Goal: Contribute content: Contribute content

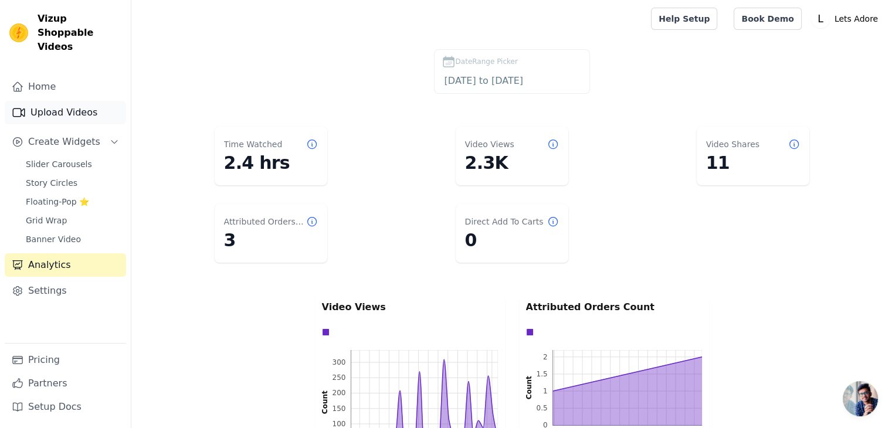
scroll to position [478, 0]
click at [47, 101] on link "Upload Videos" at bounding box center [65, 112] width 121 height 23
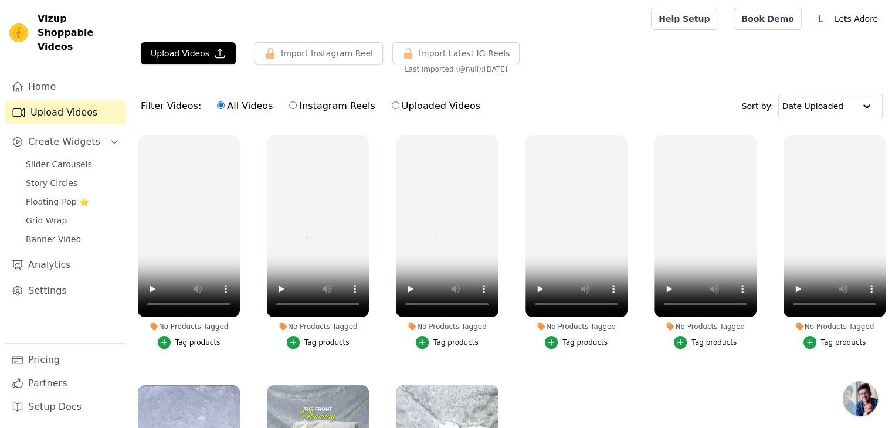
click at [202, 40] on main "Upload Videos Import Instagram Reel Set Instagram Username Import Latest IG Ree…" at bounding box center [511, 293] width 760 height 510
click at [196, 52] on button "Upload Videos" at bounding box center [188, 53] width 95 height 22
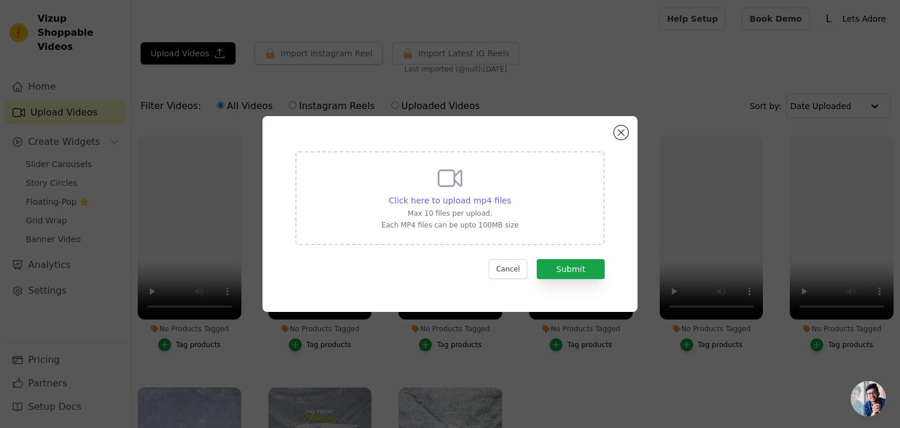
click at [453, 203] on span "Click here to upload mp4 files" at bounding box center [450, 200] width 123 height 9
click at [511, 195] on input "Click here to upload mp4 files Max 10 files per upload. Each MP4 files can be u…" at bounding box center [511, 194] width 1 height 1
click at [448, 205] on span "Click here to upload mp4 files" at bounding box center [450, 200] width 123 height 9
click at [511, 195] on input "Click here to upload mp4 files Max 10 files per upload. Each MP4 files can be u…" at bounding box center [511, 194] width 1 height 1
click at [443, 203] on span "Click here to upload mp4 files" at bounding box center [450, 200] width 123 height 9
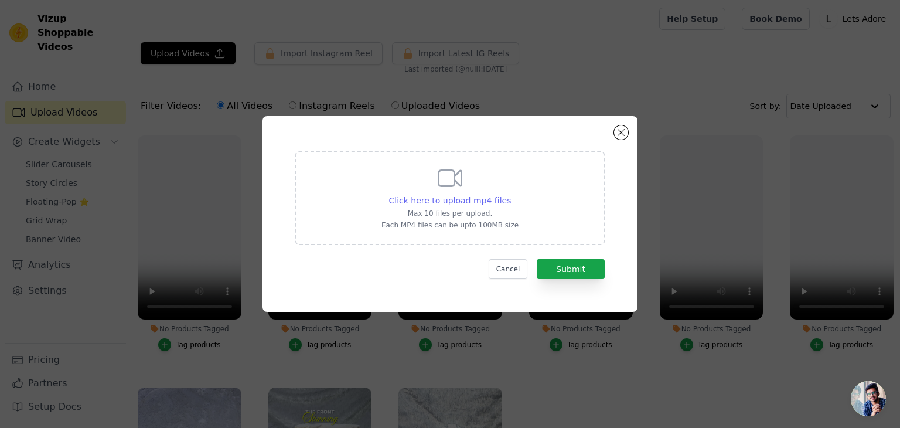
click at [511, 195] on input "Click here to upload mp4 files Max 10 files per upload. Each MP4 files can be u…" at bounding box center [511, 194] width 1 height 1
click at [619, 128] on button "Close modal" at bounding box center [621, 132] width 14 height 14
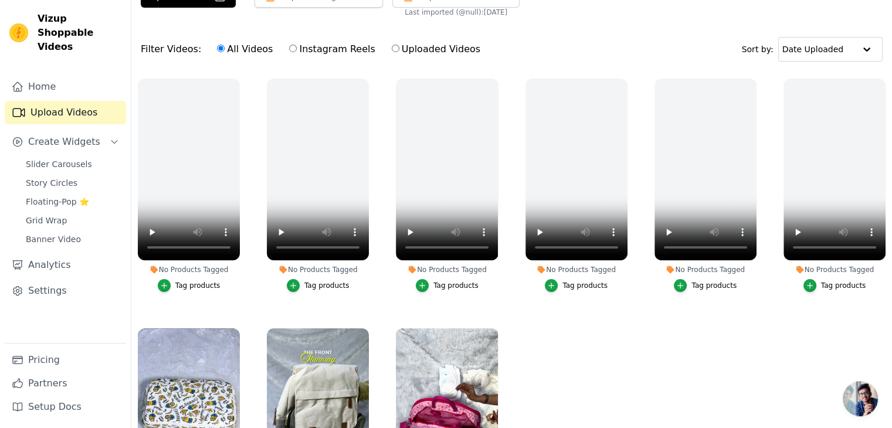
scroll to position [56, 0]
click at [495, 85] on button "No Products Tagged Tag products" at bounding box center [496, 82] width 12 height 12
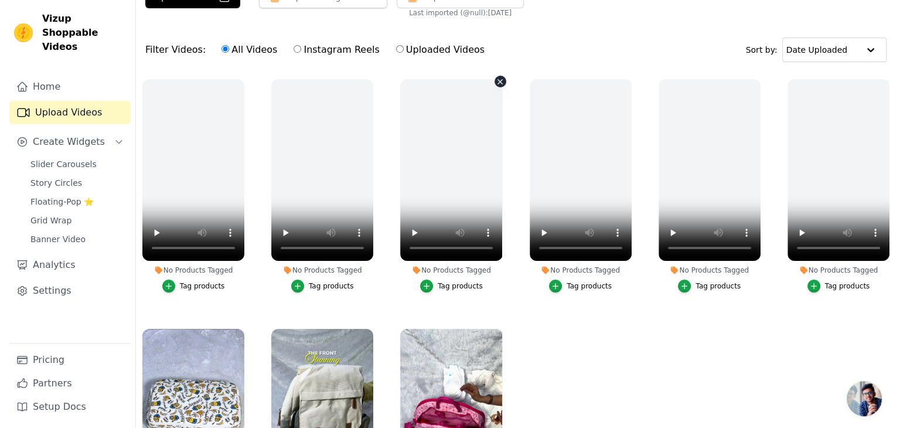
scroll to position [0, 0]
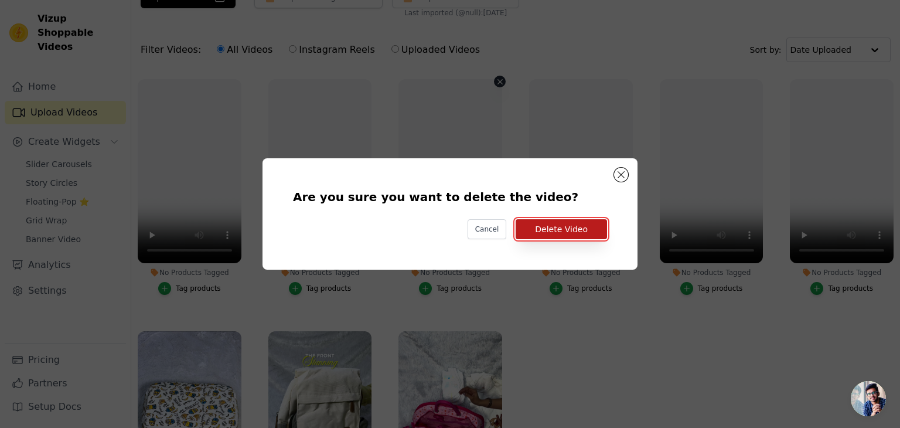
click at [580, 224] on button "Delete Video" at bounding box center [561, 229] width 91 height 20
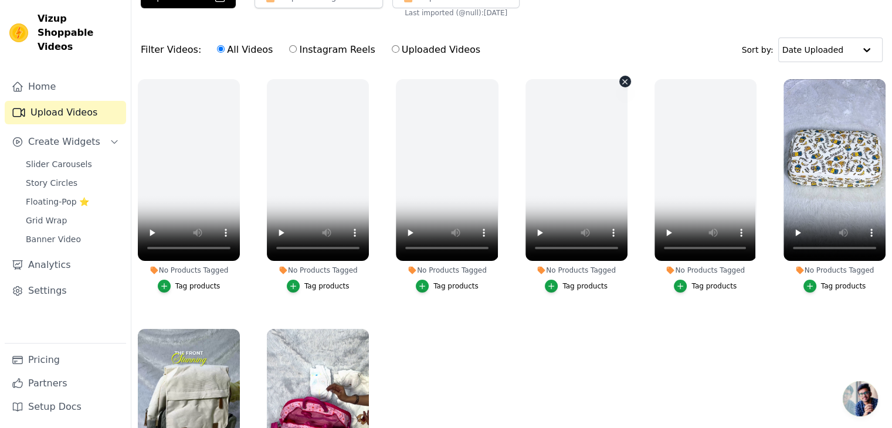
click at [620, 79] on icon "button" at bounding box center [624, 81] width 9 height 9
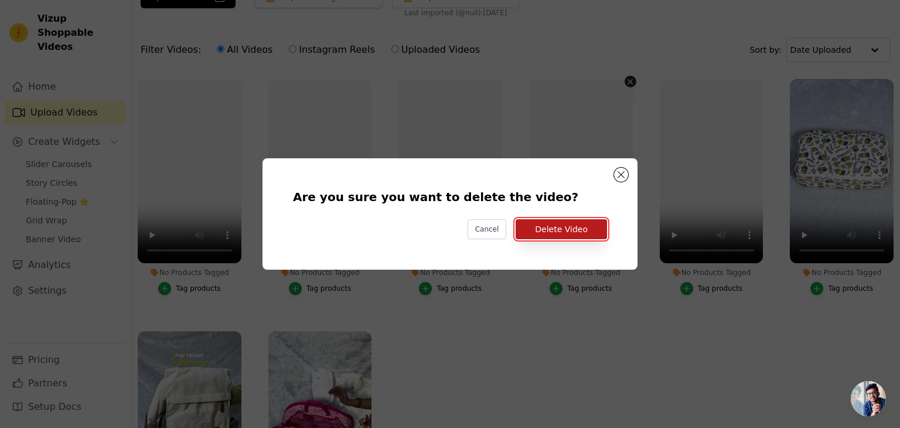
click at [565, 235] on button "Delete Video" at bounding box center [561, 229] width 91 height 20
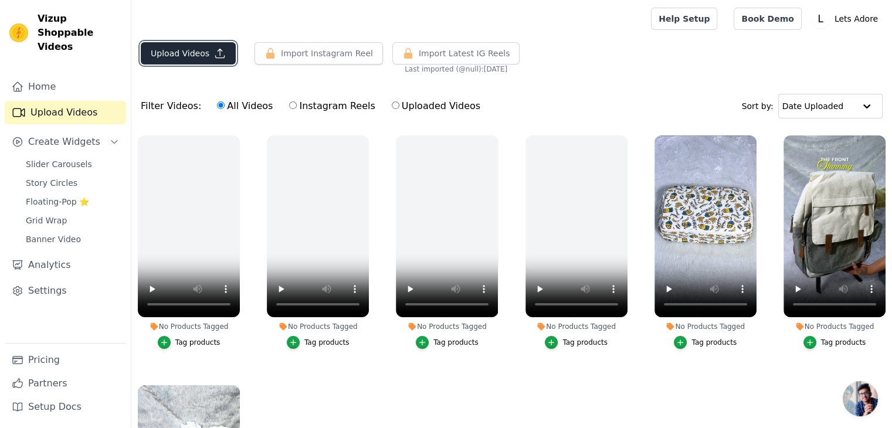
click at [189, 50] on button "Upload Videos" at bounding box center [188, 53] width 95 height 22
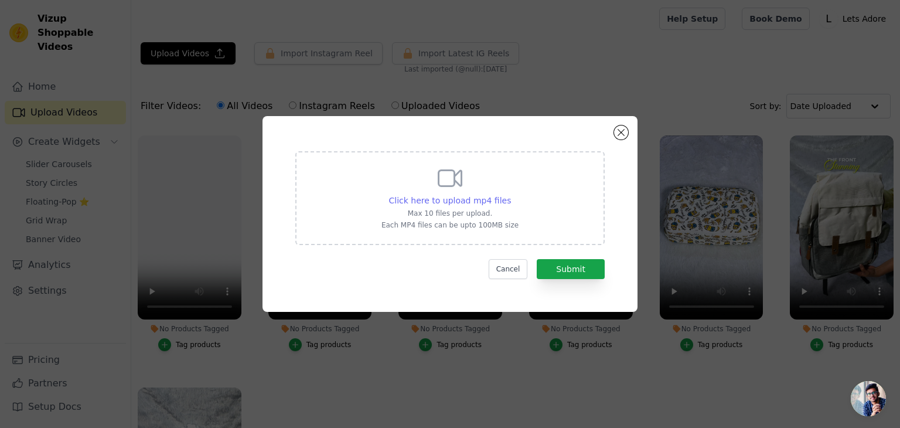
click at [491, 198] on span "Click here to upload mp4 files" at bounding box center [450, 200] width 123 height 9
click at [511, 195] on input "Click here to upload mp4 files Max 10 files per upload. Each MP4 files can be u…" at bounding box center [511, 194] width 1 height 1
click at [621, 133] on button "Close modal" at bounding box center [621, 132] width 14 height 14
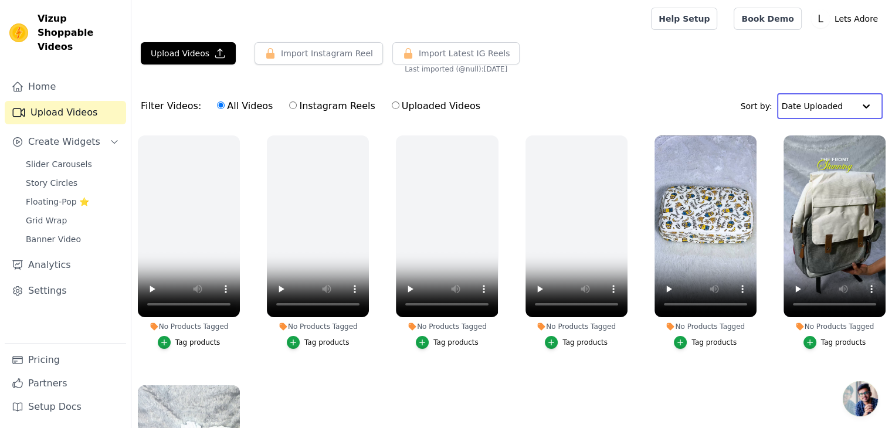
click at [841, 108] on input "text" at bounding box center [817, 105] width 73 height 23
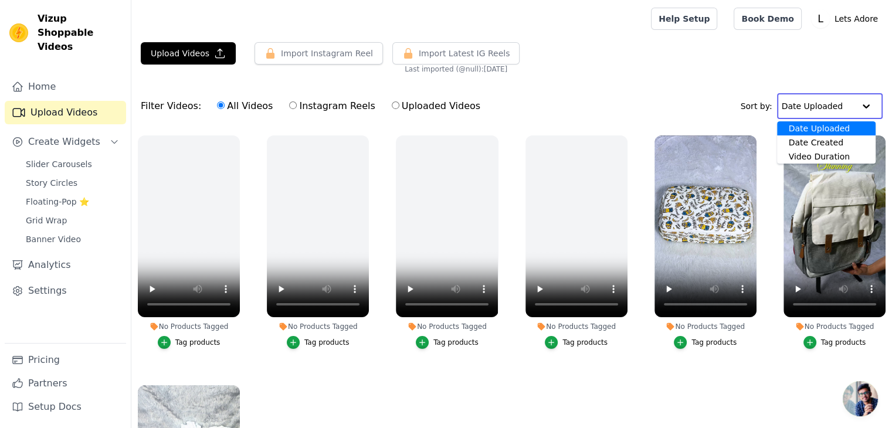
click at [605, 101] on div "Filter Videos: All Videos Instagram Reels Uploaded Videos Sort by: Date Uploade…" at bounding box center [511, 106] width 760 height 46
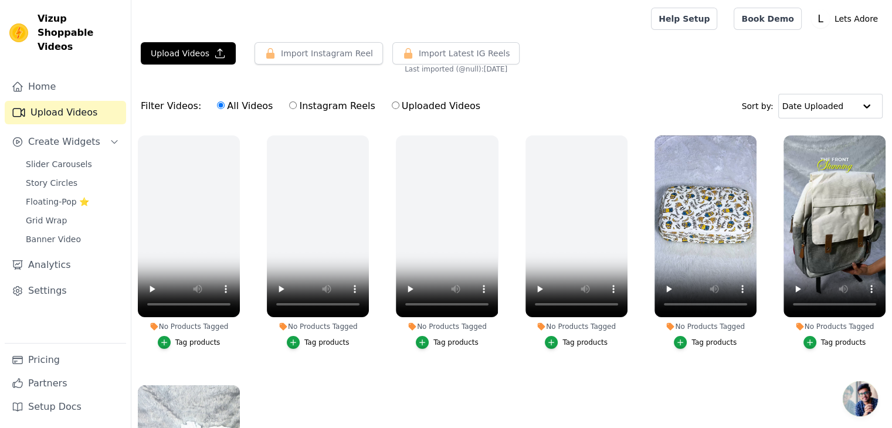
click at [392, 106] on input "Uploaded Videos" at bounding box center [396, 105] width 8 height 8
radio input "true"
click at [289, 107] on input "Instagram Reels" at bounding box center [293, 105] width 8 height 8
radio input "true"
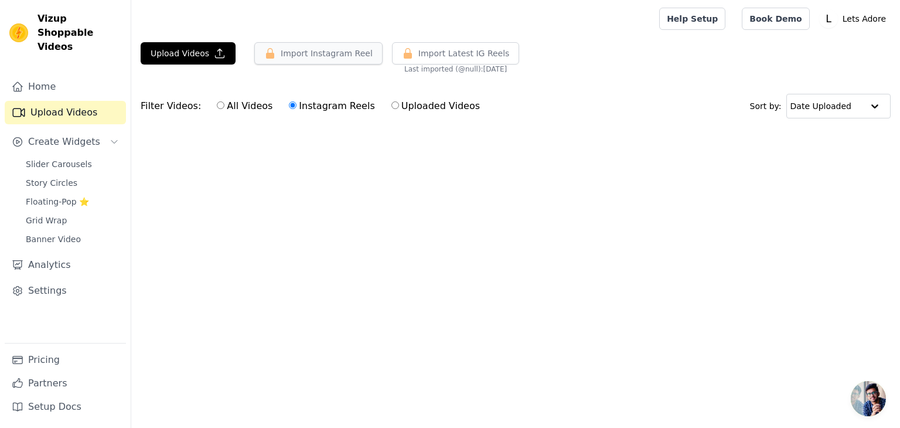
click at [295, 57] on button "Import Instagram Reel" at bounding box center [318, 53] width 128 height 22
click at [391, 111] on label "Uploaded Videos" at bounding box center [436, 105] width 90 height 15
click at [392, 109] on input "Uploaded Videos" at bounding box center [396, 105] width 8 height 8
radio input "true"
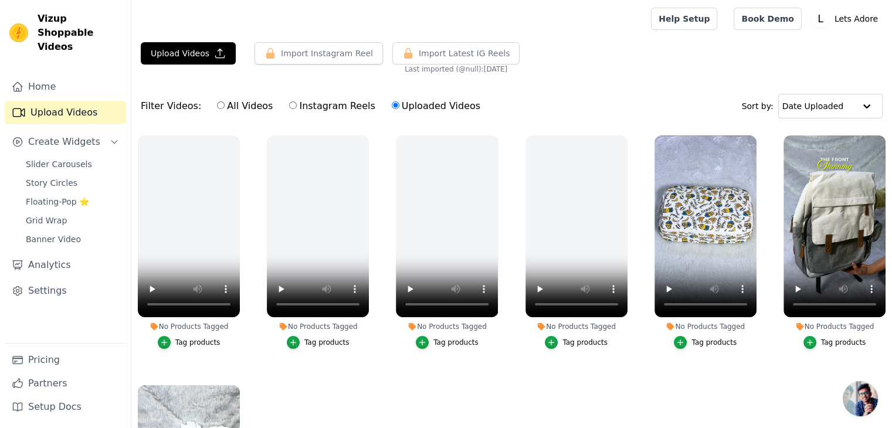
click at [233, 109] on label "All Videos" at bounding box center [244, 105] width 57 height 15
click at [225, 109] on input "All Videos" at bounding box center [221, 105] width 8 height 8
radio input "true"
click at [178, 52] on button "Upload Videos" at bounding box center [188, 53] width 95 height 22
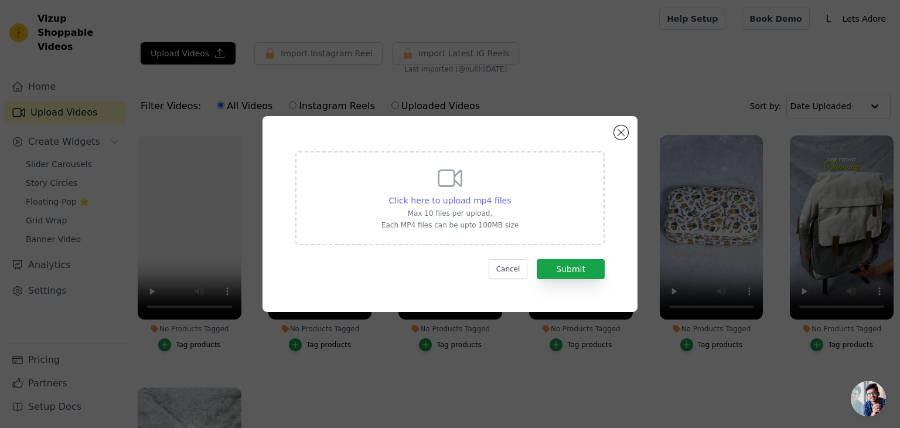
click at [492, 202] on span "Click here to upload mp4 files" at bounding box center [450, 200] width 123 height 9
click at [511, 195] on input "Click here to upload mp4 files Max 10 files per upload. Each MP4 files can be u…" at bounding box center [511, 194] width 1 height 1
click at [625, 132] on button "Close modal" at bounding box center [621, 132] width 14 height 14
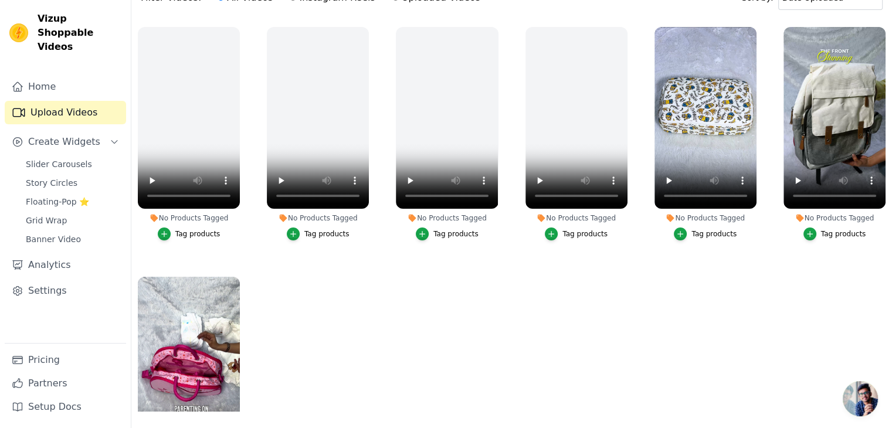
scroll to position [119, 0]
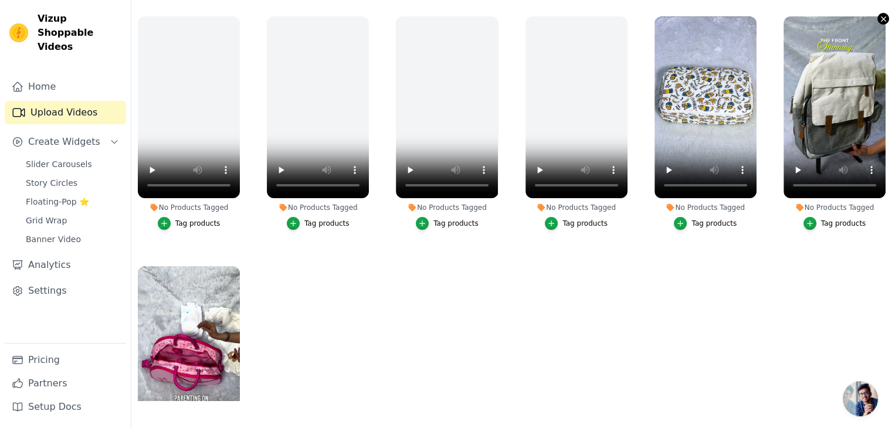
click at [881, 19] on icon "button" at bounding box center [883, 18] width 5 height 5
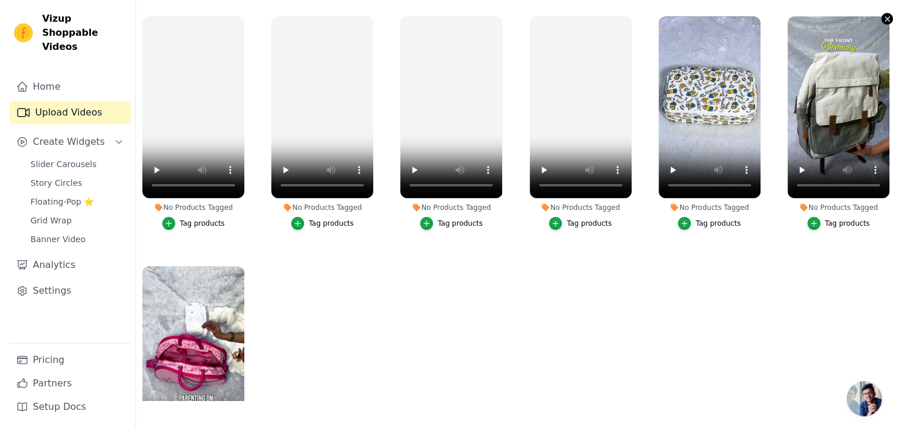
scroll to position [0, 0]
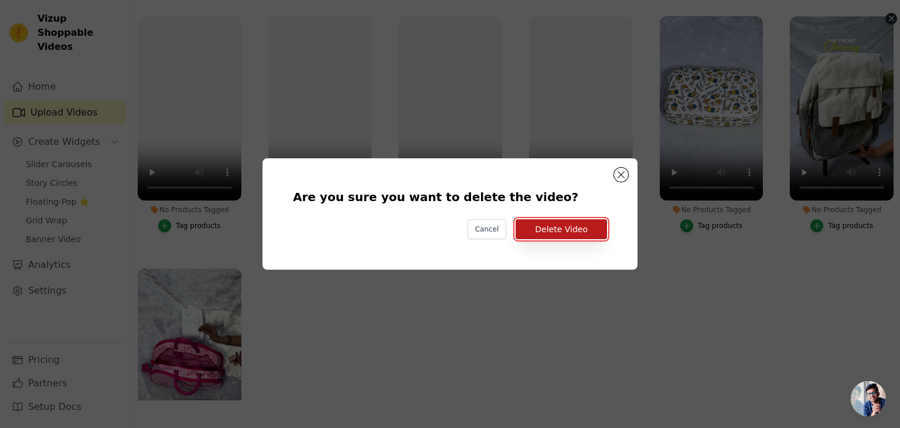
click at [549, 230] on button "Delete Video" at bounding box center [561, 229] width 91 height 20
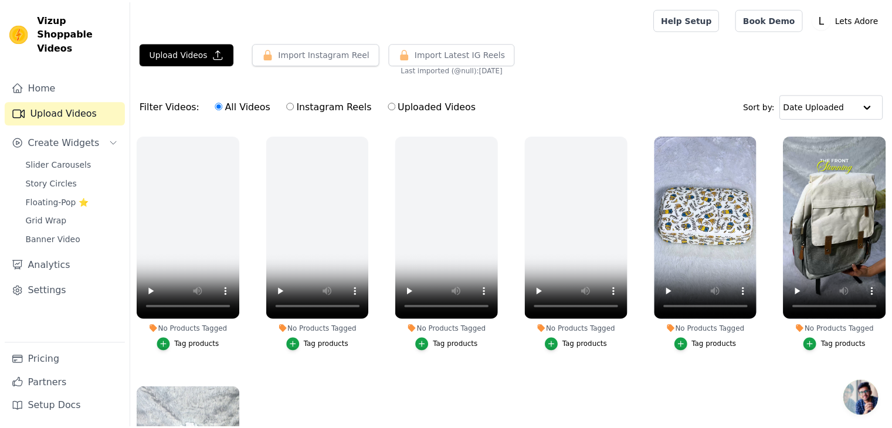
scroll to position [3, 0]
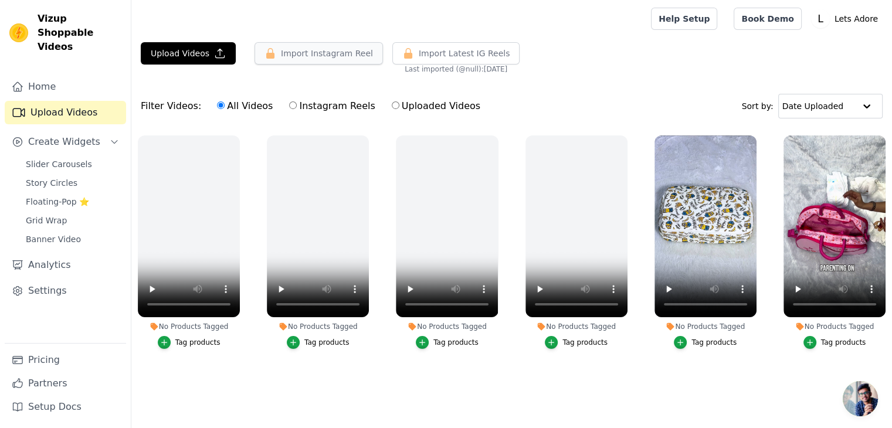
click at [307, 47] on button "Import Instagram Reel" at bounding box center [318, 53] width 128 height 22
click at [193, 46] on button "Upload Videos" at bounding box center [188, 53] width 95 height 22
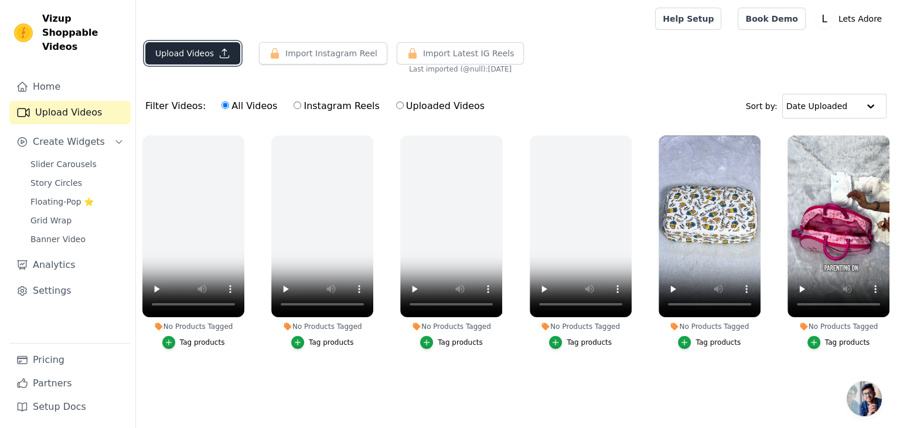
scroll to position [0, 0]
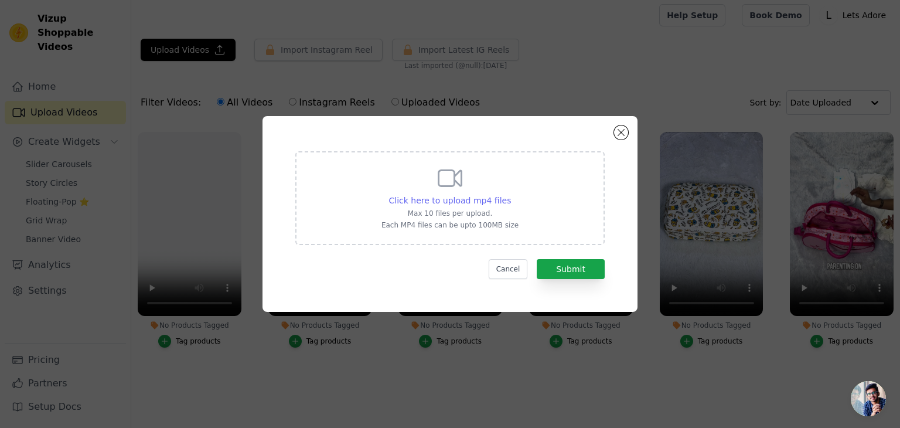
click at [483, 199] on span "Click here to upload mp4 files" at bounding box center [450, 200] width 123 height 9
click at [511, 195] on input "Click here to upload mp4 files Max 10 files per upload. Each MP4 files can be u…" at bounding box center [511, 194] width 1 height 1
click at [617, 126] on div "Click here to upload mp4 files Max 10 files per upload. Each MP4 files can be u…" at bounding box center [450, 214] width 375 height 196
click at [614, 129] on div "Click here to upload mp4 files Max 10 files per upload. Each MP4 files can be u…" at bounding box center [450, 214] width 375 height 196
click at [623, 134] on button "Close modal" at bounding box center [621, 132] width 14 height 14
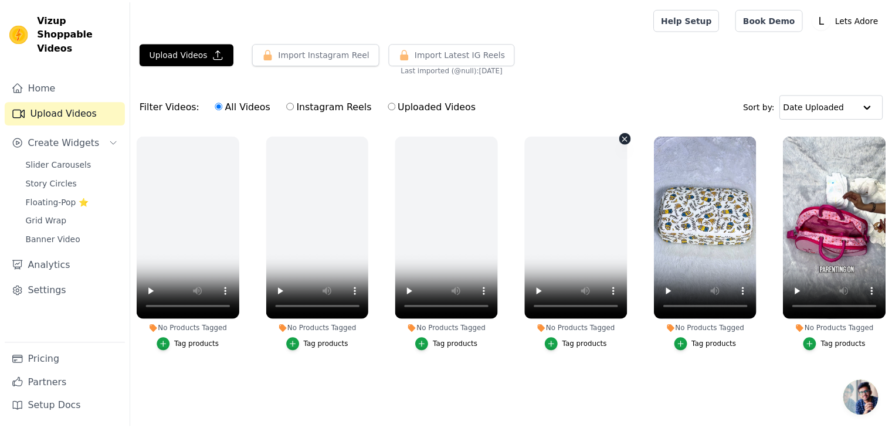
scroll to position [3, 0]
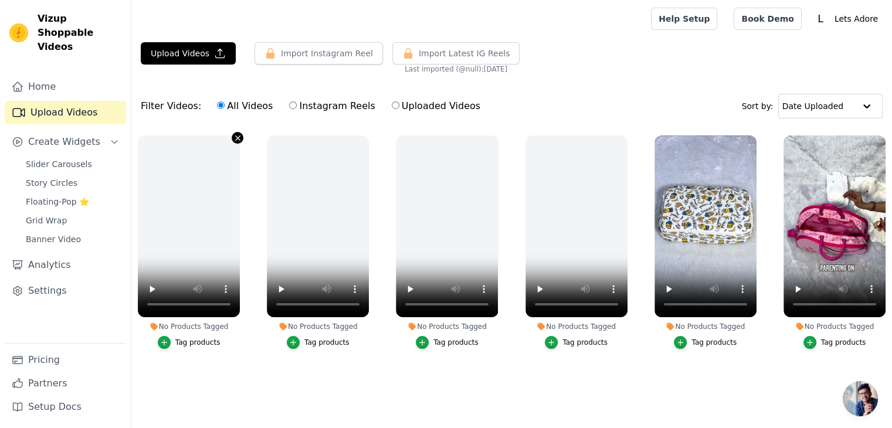
click at [234, 134] on icon "button" at bounding box center [237, 138] width 9 height 9
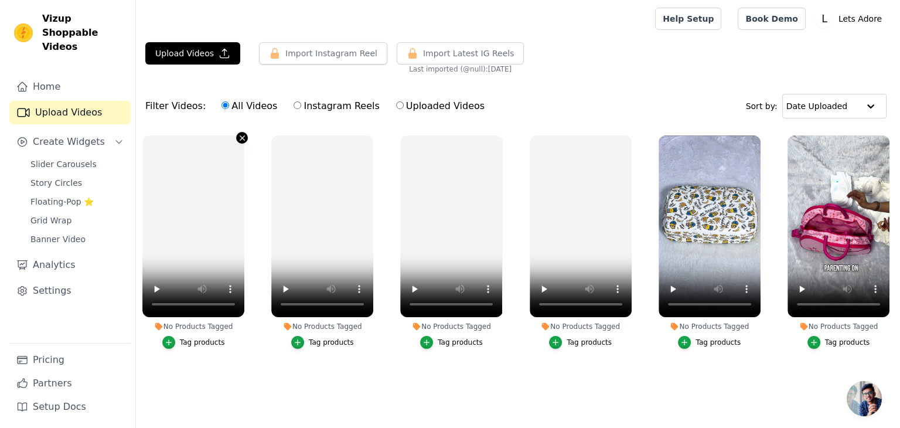
scroll to position [0, 0]
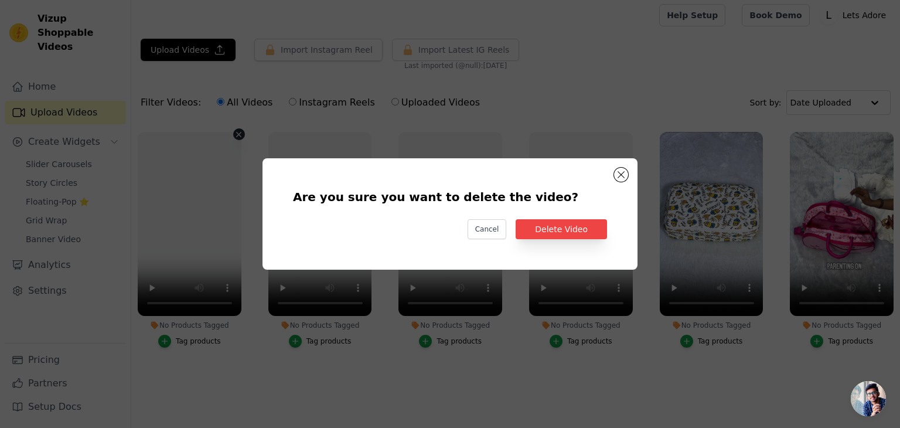
click at [574, 239] on div "Are you sure you want to delete the video? Cancel Delete Video" at bounding box center [450, 214] width 338 height 74
click at [573, 228] on button "Delete Video" at bounding box center [561, 229] width 91 height 20
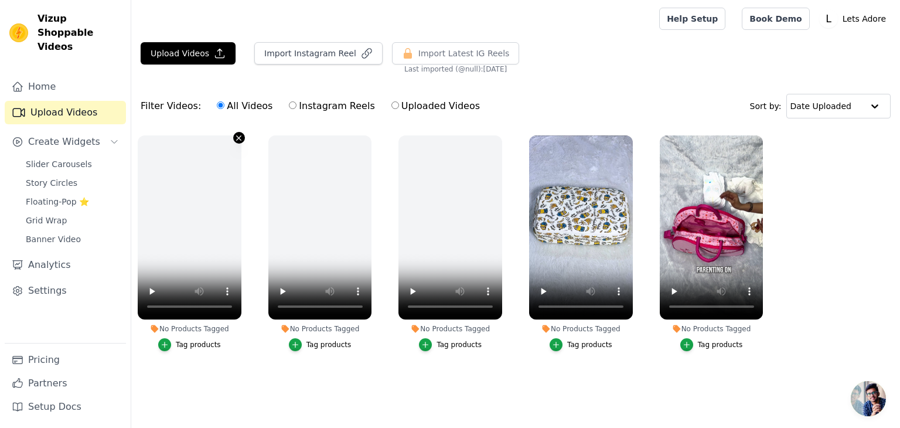
click at [239, 137] on icon "button" at bounding box center [239, 137] width 5 height 5
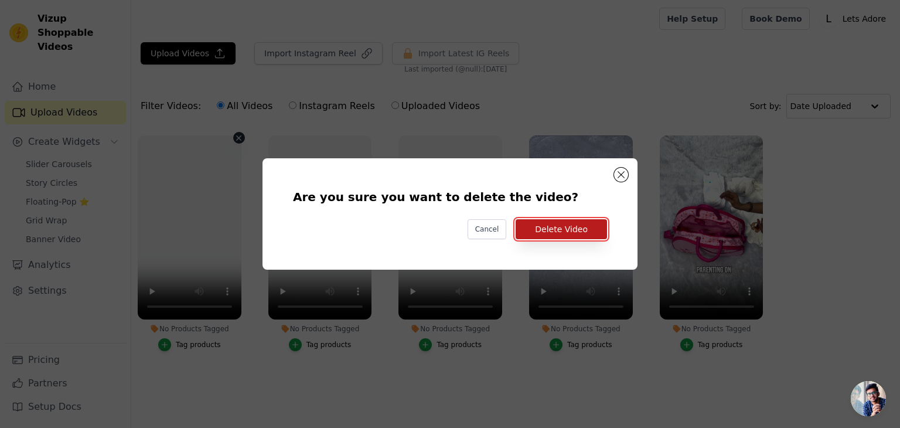
click at [564, 232] on button "Delete Video" at bounding box center [561, 229] width 91 height 20
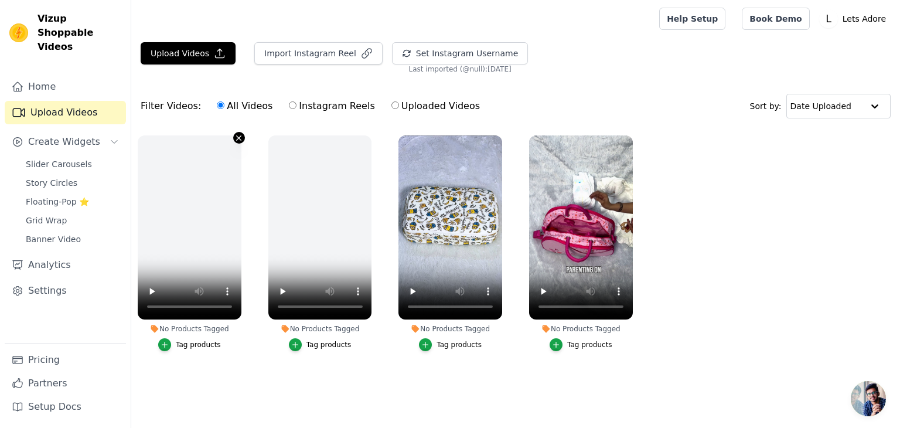
click at [238, 134] on icon "button" at bounding box center [239, 138] width 9 height 9
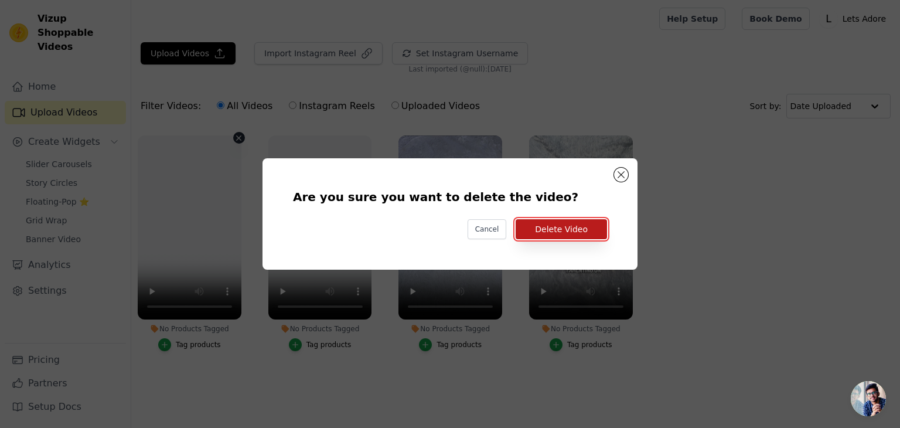
click at [557, 233] on button "Delete Video" at bounding box center [561, 229] width 91 height 20
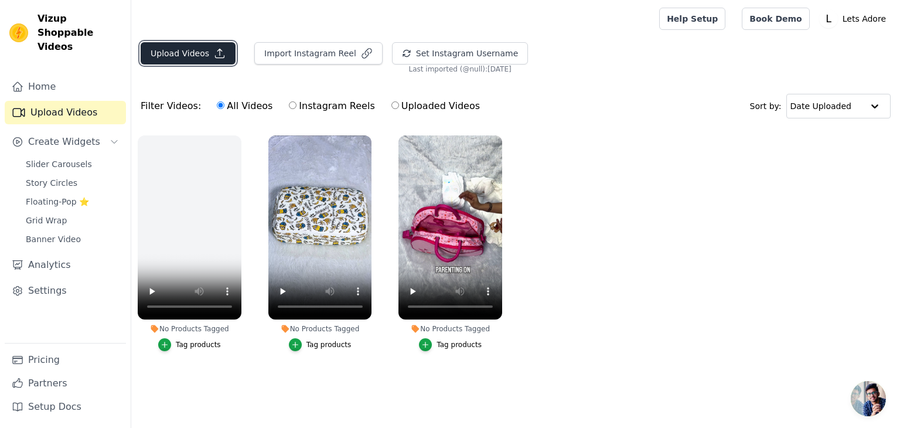
click at [178, 50] on button "Upload Videos" at bounding box center [188, 53] width 95 height 22
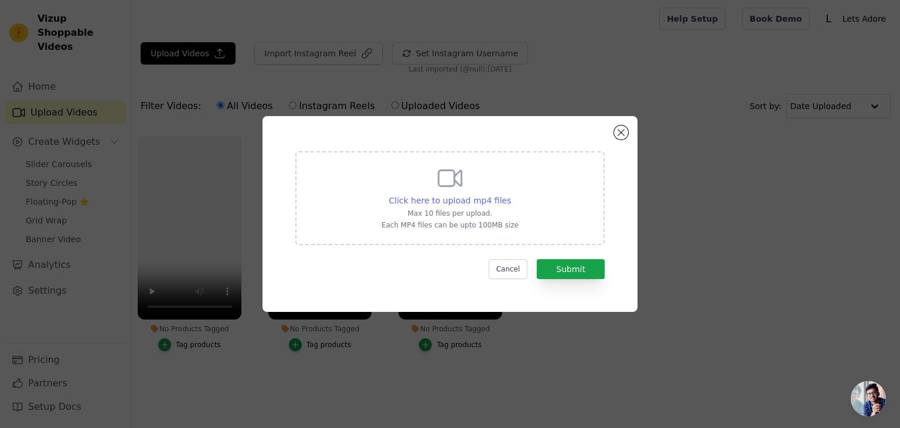
click at [464, 199] on span "Click here to upload mp4 files" at bounding box center [450, 200] width 123 height 9
click at [511, 195] on input "Click here to upload mp4 files Max 10 files per upload. Each MP4 files can be u…" at bounding box center [511, 194] width 1 height 1
click at [621, 136] on button "Close modal" at bounding box center [621, 132] width 14 height 14
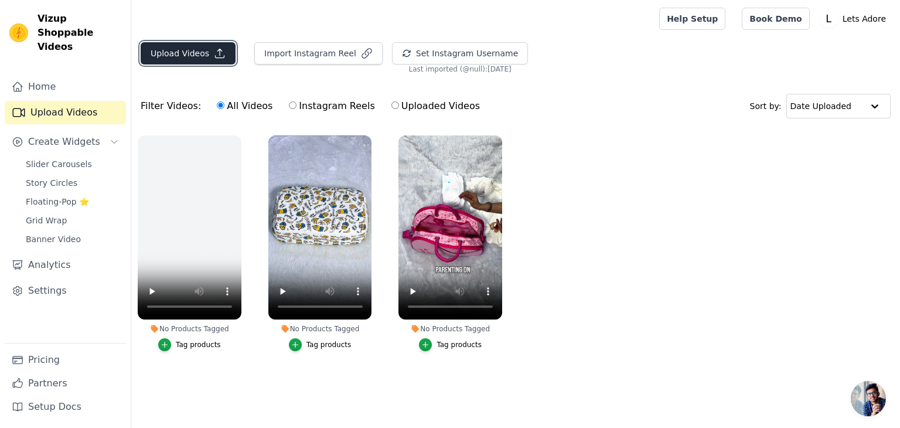
click at [176, 53] on button "Upload Videos" at bounding box center [188, 53] width 95 height 22
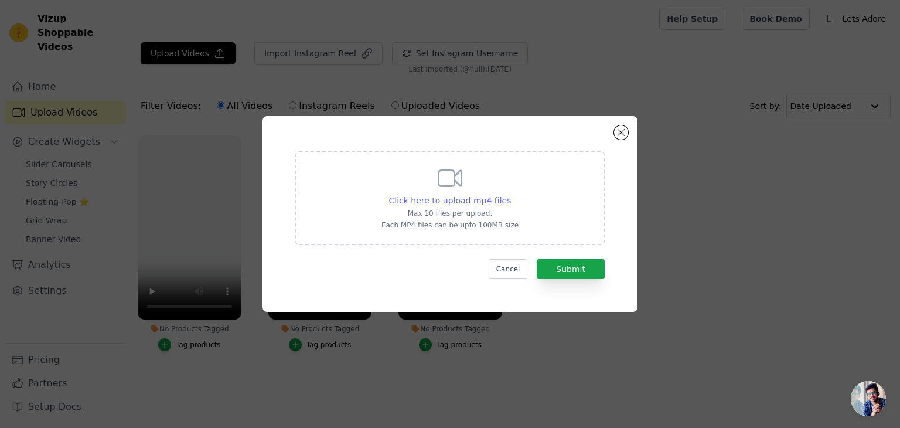
click at [460, 202] on span "Click here to upload mp4 files" at bounding box center [450, 200] width 123 height 9
click at [511, 195] on input "Click here to upload mp4 files Max 10 files per upload. Each MP4 files can be u…" at bounding box center [511, 194] width 1 height 1
type input "C:\fakepath\IMG_1713.mp4"
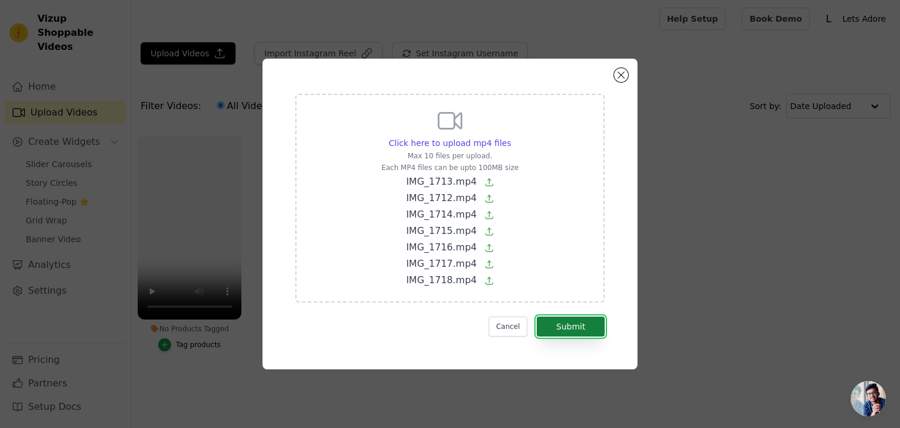
click at [575, 329] on button "Submit" at bounding box center [571, 327] width 68 height 20
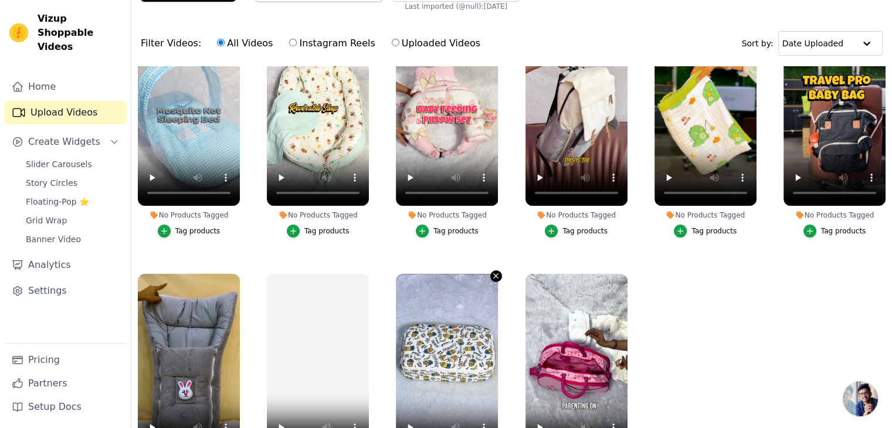
scroll to position [49, 0]
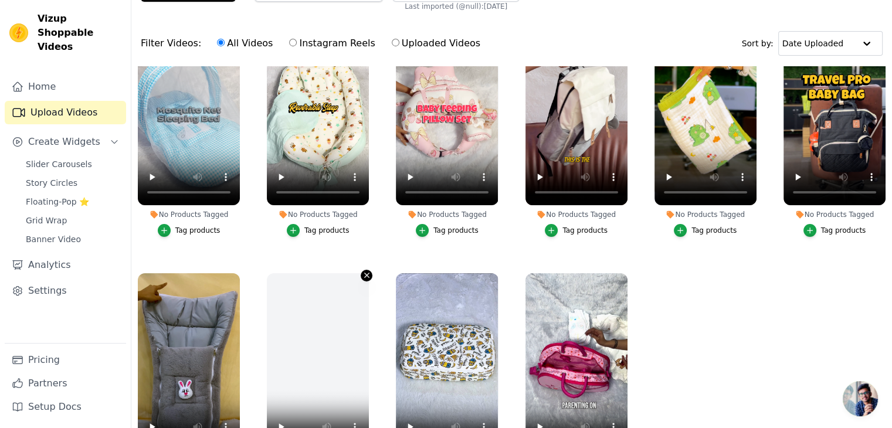
click at [363, 272] on icon "button" at bounding box center [366, 275] width 9 height 9
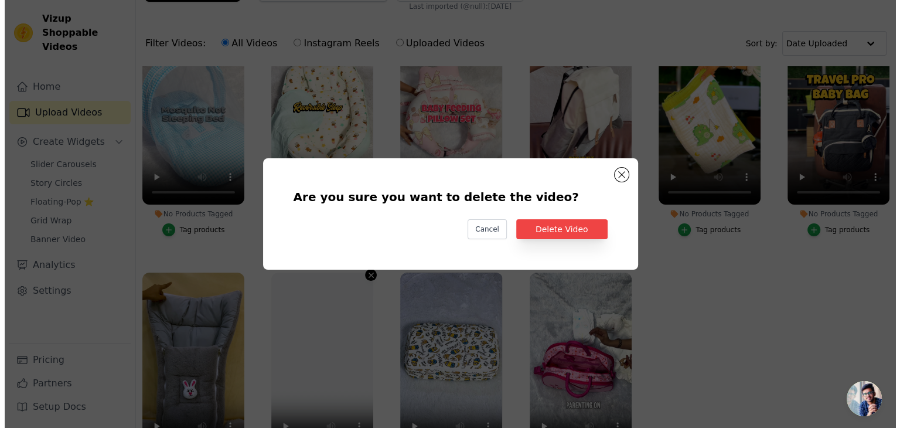
scroll to position [0, 0]
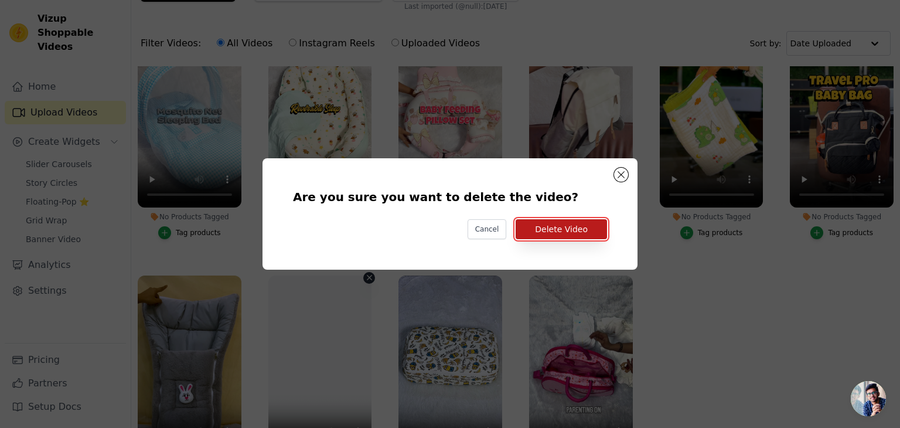
click at [586, 229] on button "Delete Video" at bounding box center [561, 229] width 91 height 20
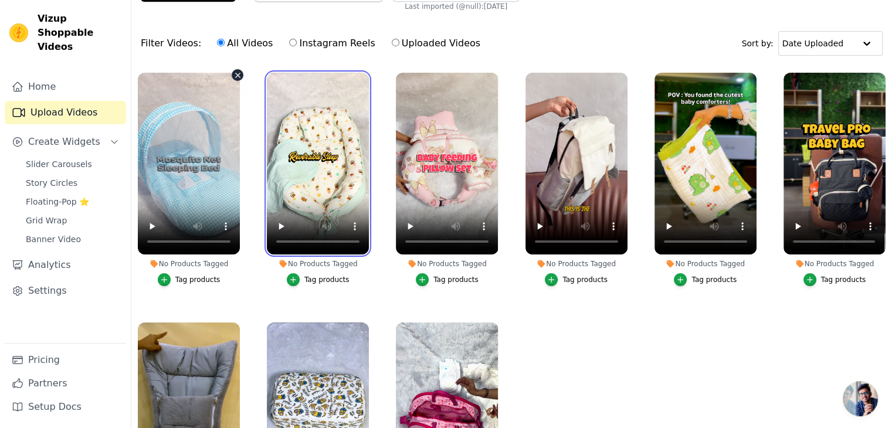
drag, startPoint x: 303, startPoint y: 171, endPoint x: 212, endPoint y: 169, distance: 90.3
click at [212, 169] on ul "No Products Tagged Tag products No Products Tagged Tag products No Products Tag…" at bounding box center [511, 261] width 760 height 390
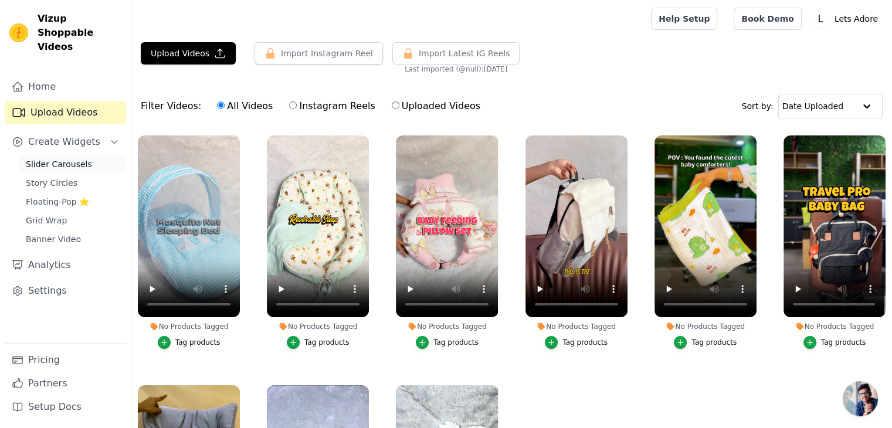
click at [73, 158] on span "Slider Carousels" at bounding box center [59, 164] width 66 height 12
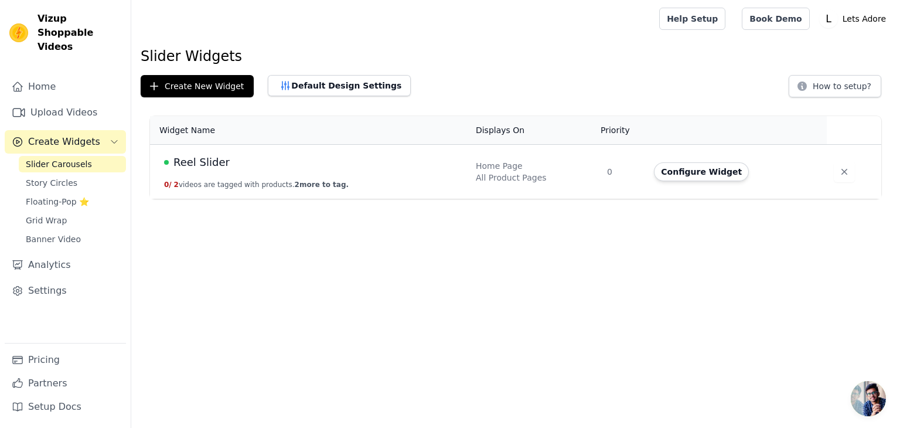
click at [295, 185] on span "2 more to tag." at bounding box center [322, 185] width 54 height 8
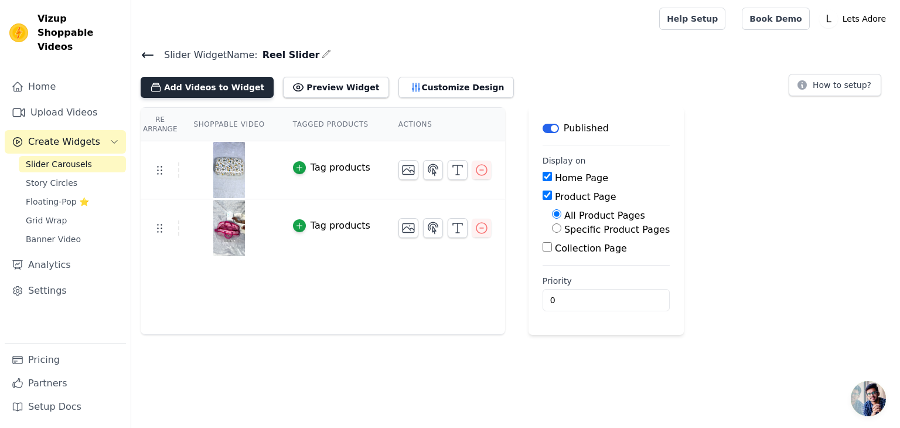
click at [230, 86] on button "Add Videos to Widget" at bounding box center [207, 87] width 133 height 21
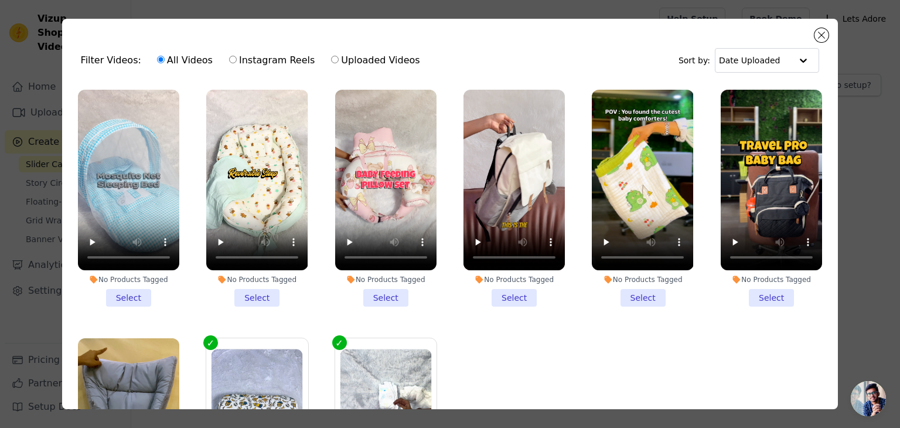
click at [257, 291] on li "No Products Tagged Select" at bounding box center [256, 198] width 101 height 217
click at [0, 0] on input "No Products Tagged Select" at bounding box center [0, 0] width 0 height 0
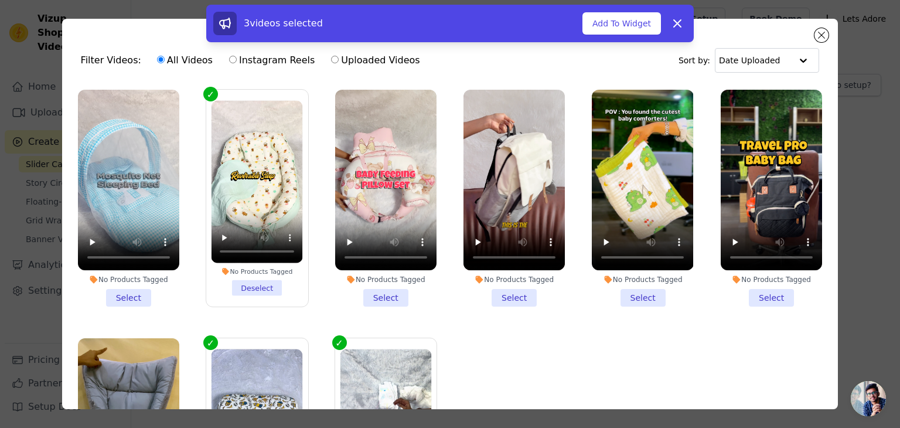
click at [122, 294] on li "No Products Tagged Select" at bounding box center [128, 198] width 101 height 217
click at [0, 0] on input "No Products Tagged Select" at bounding box center [0, 0] width 0 height 0
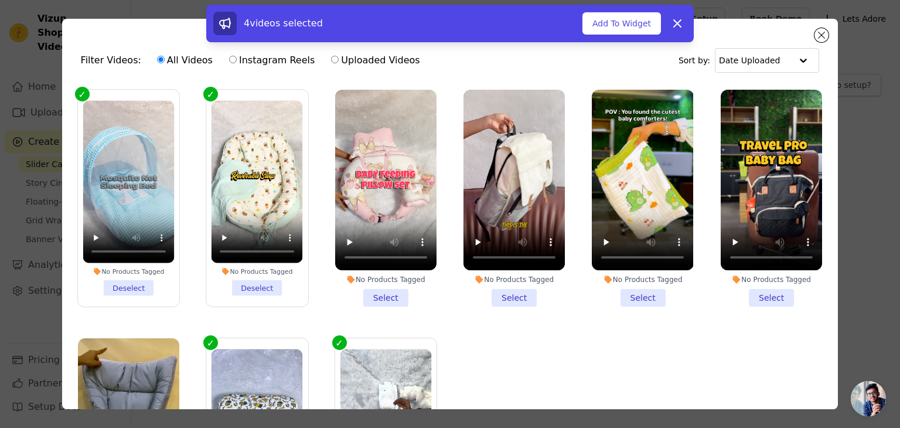
click at [390, 293] on li "No Products Tagged Select" at bounding box center [385, 198] width 101 height 217
click at [0, 0] on input "No Products Tagged Select" at bounding box center [0, 0] width 0 height 0
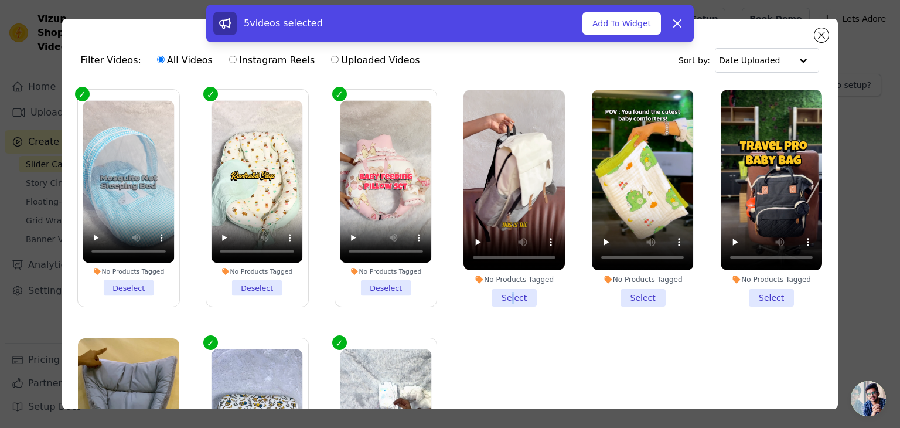
drag, startPoint x: 503, startPoint y: 293, endPoint x: 586, endPoint y: 305, distance: 84.1
click at [508, 295] on li "No Products Tagged Select" at bounding box center [514, 198] width 101 height 217
click at [637, 296] on li "No Products Tagged Select" at bounding box center [642, 198] width 101 height 217
click at [0, 0] on input "No Products Tagged Select" at bounding box center [0, 0] width 0 height 0
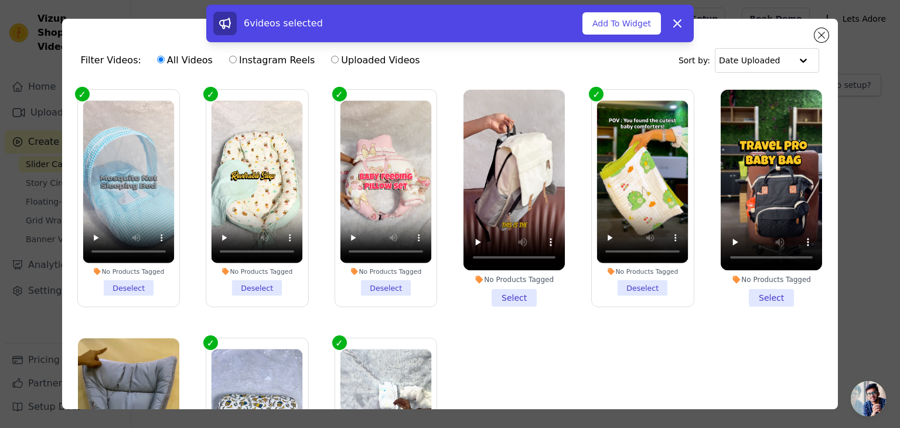
click at [755, 296] on li "No Products Tagged Select" at bounding box center [771, 198] width 101 height 217
click at [0, 0] on input "No Products Tagged Select" at bounding box center [0, 0] width 0 height 0
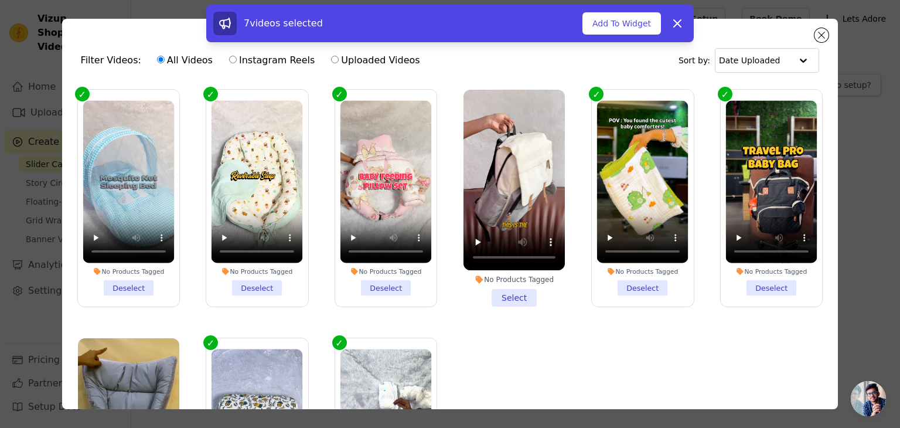
click at [505, 295] on li "No Products Tagged Select" at bounding box center [514, 198] width 101 height 217
click at [0, 0] on input "No Products Tagged Select" at bounding box center [0, 0] width 0 height 0
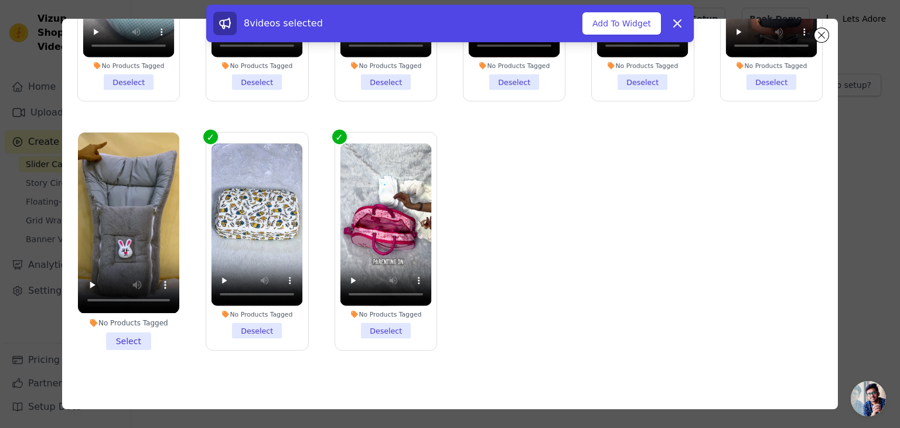
scroll to position [101, 0]
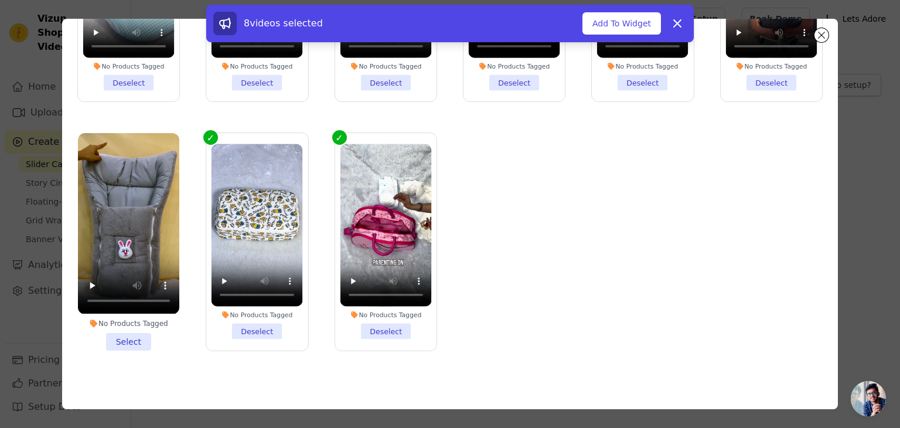
click at [136, 329] on li "No Products Tagged Select" at bounding box center [128, 241] width 101 height 217
click at [0, 0] on input "No Products Tagged Select" at bounding box center [0, 0] width 0 height 0
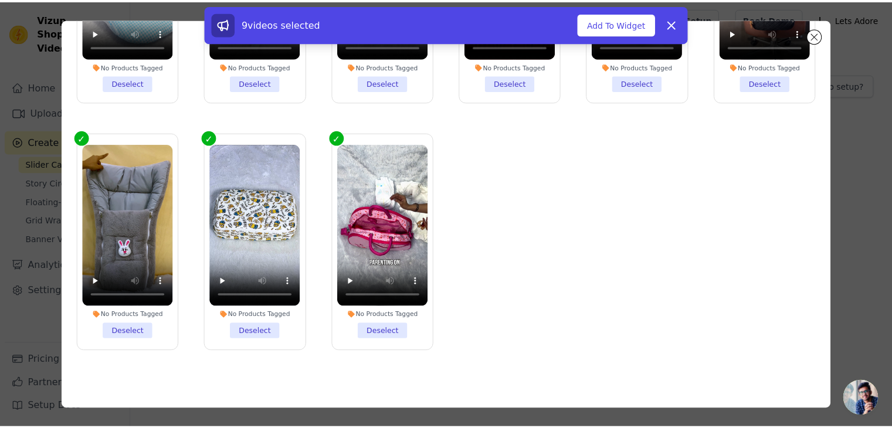
scroll to position [0, 0]
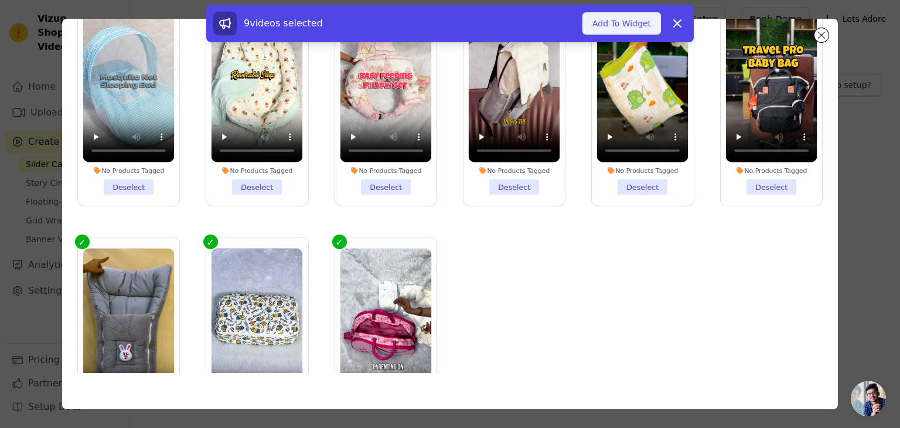
click at [627, 28] on button "Add To Widget" at bounding box center [622, 23] width 79 height 22
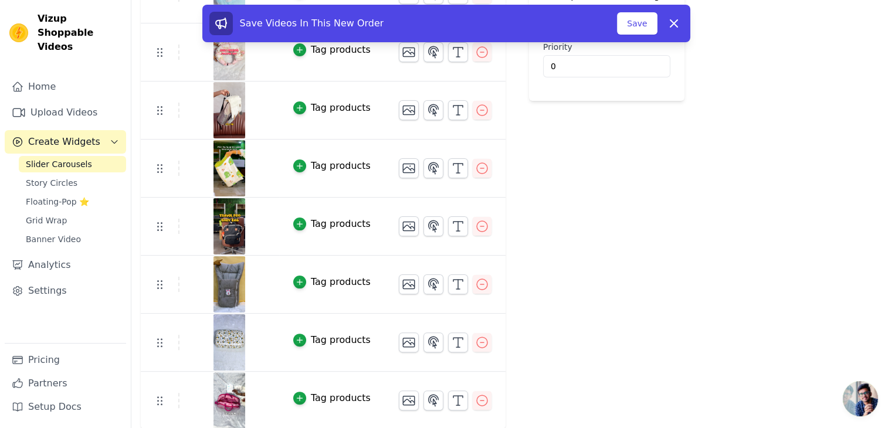
scroll to position [233, 0]
click at [475, 402] on icon "button" at bounding box center [482, 401] width 14 height 14
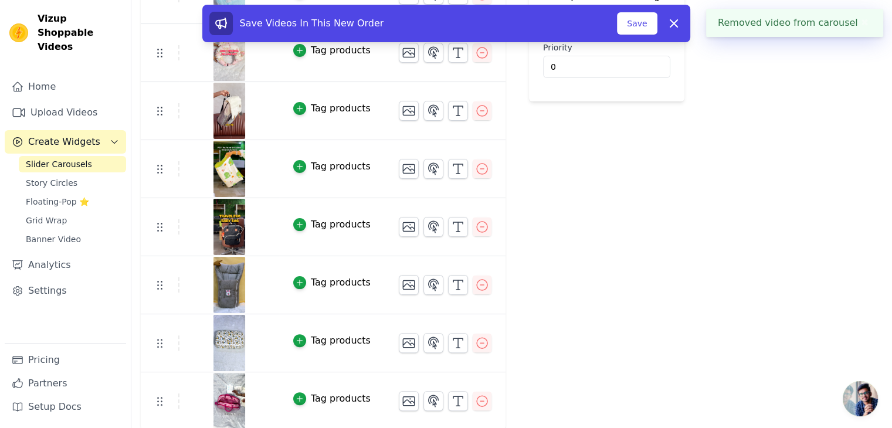
scroll to position [0, 0]
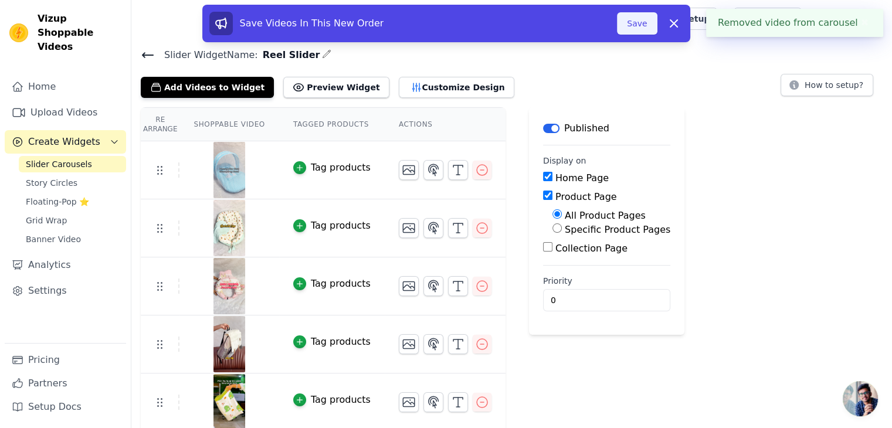
click at [638, 23] on button "Save" at bounding box center [637, 23] width 40 height 22
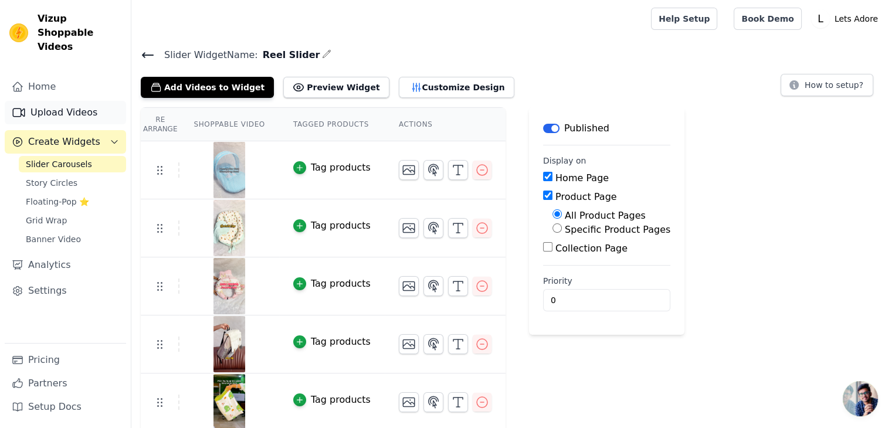
click at [60, 101] on link "Upload Videos" at bounding box center [65, 112] width 121 height 23
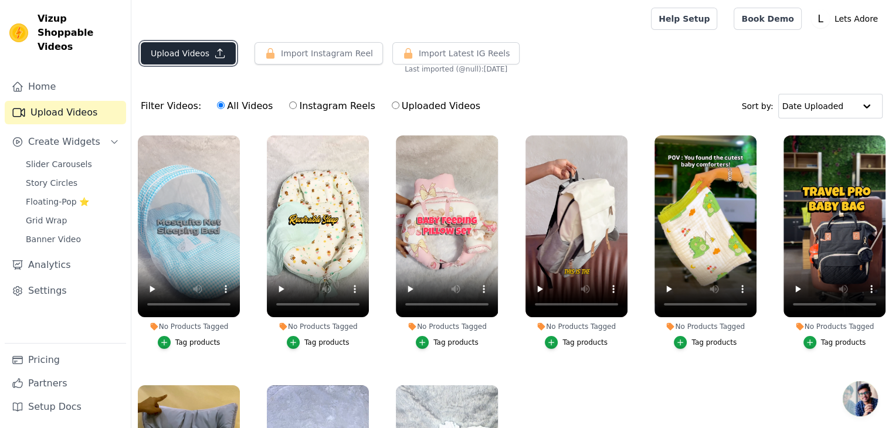
click at [204, 52] on button "Upload Videos" at bounding box center [188, 53] width 95 height 22
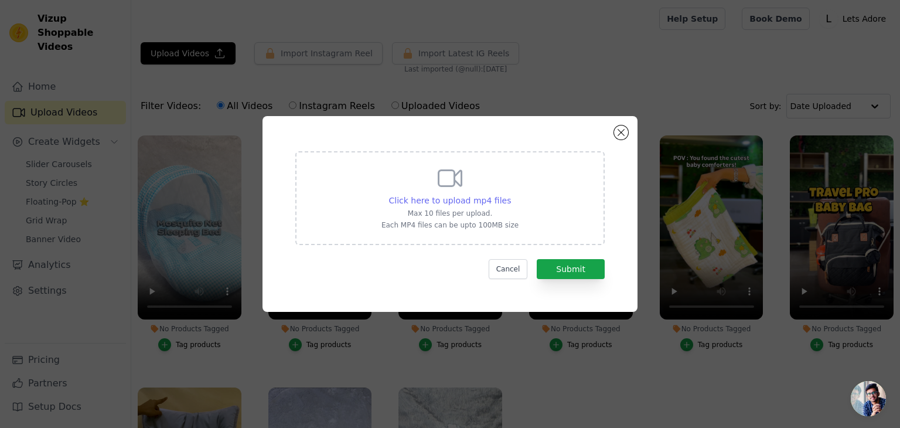
click at [491, 199] on span "Click here to upload mp4 files" at bounding box center [450, 200] width 123 height 9
click at [511, 195] on input "Click here to upload mp4 files Max 10 files per upload. Each MP4 files can be u…" at bounding box center [511, 194] width 1 height 1
type input "C:\fakepath\IMG_1719.mp4"
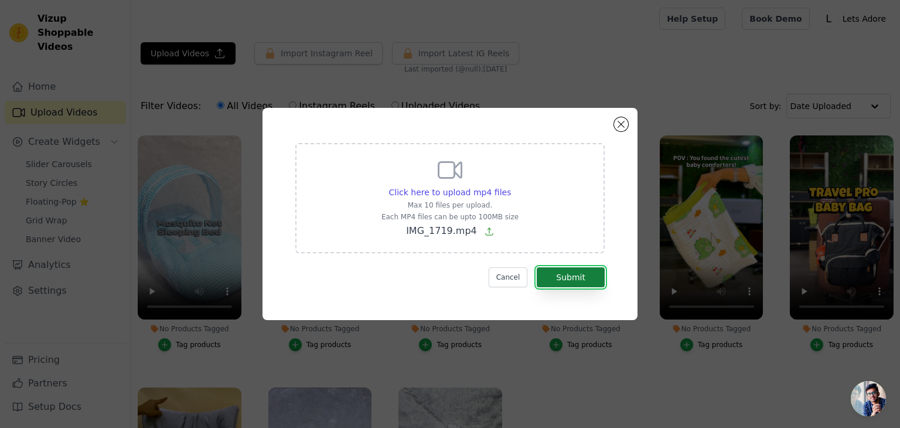
click at [579, 280] on button "Submit" at bounding box center [571, 277] width 68 height 20
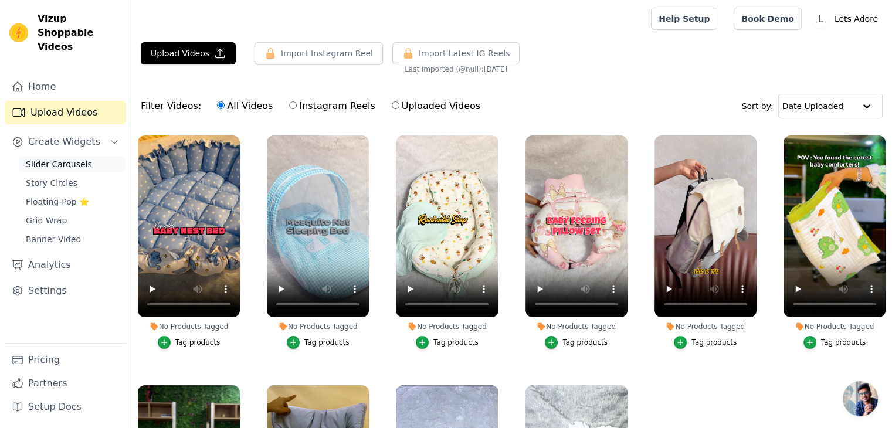
drag, startPoint x: 0, startPoint y: 0, endPoint x: 68, endPoint y: 153, distance: 167.4
click at [68, 158] on span "Slider Carousels" at bounding box center [59, 164] width 66 height 12
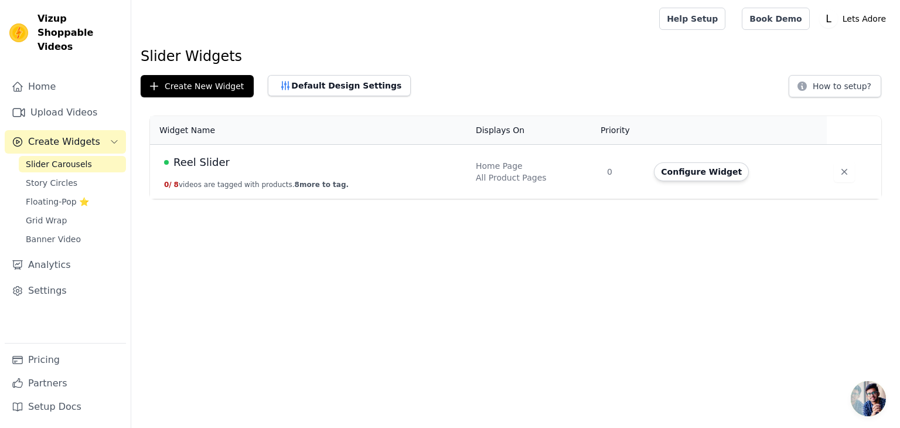
click at [325, 186] on span "8 more to tag." at bounding box center [322, 185] width 54 height 8
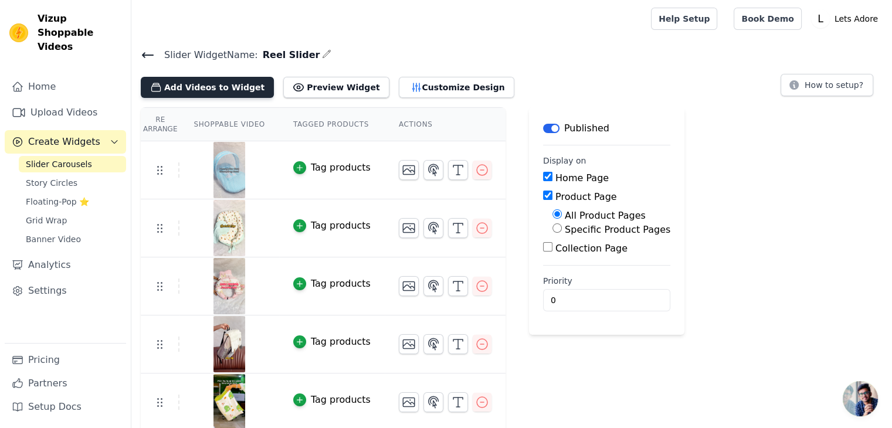
click at [183, 85] on button "Add Videos to Widget" at bounding box center [207, 87] width 133 height 21
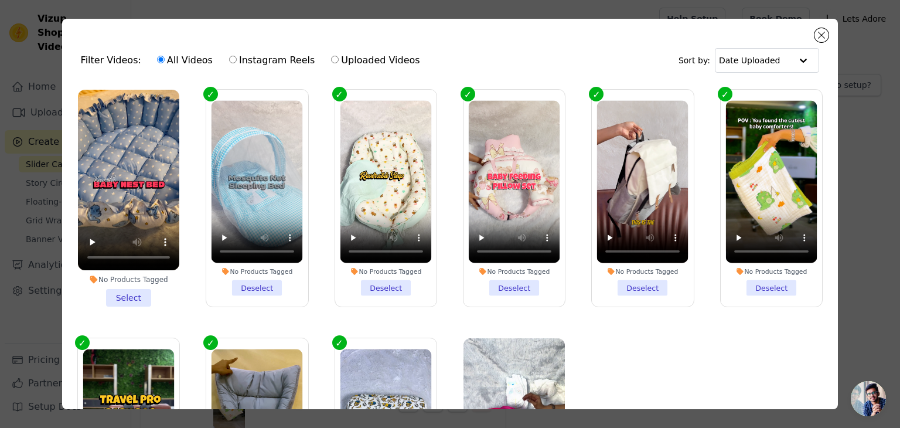
click at [127, 293] on li "No Products Tagged Select" at bounding box center [128, 198] width 101 height 217
click at [0, 0] on input "No Products Tagged Select" at bounding box center [0, 0] width 0 height 0
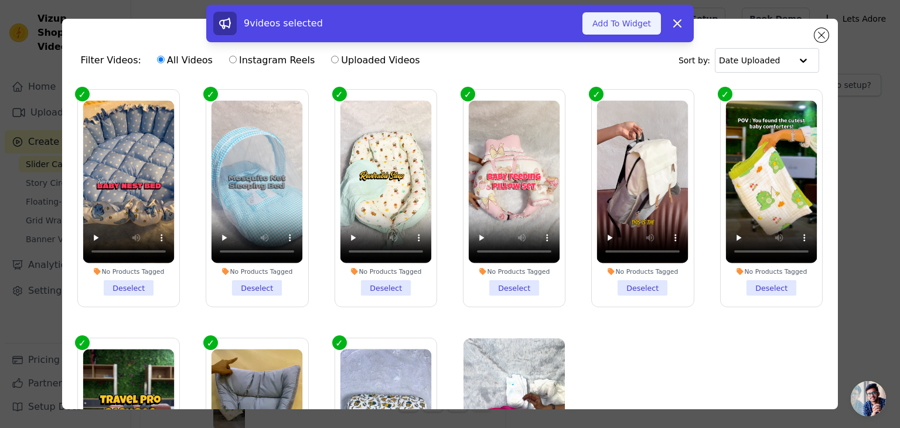
click at [618, 32] on button "Add To Widget" at bounding box center [622, 23] width 79 height 22
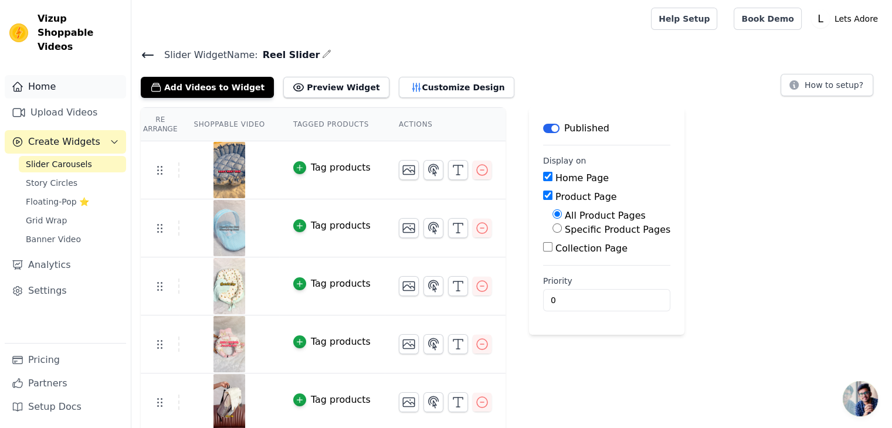
click at [45, 77] on link "Home" at bounding box center [65, 86] width 121 height 23
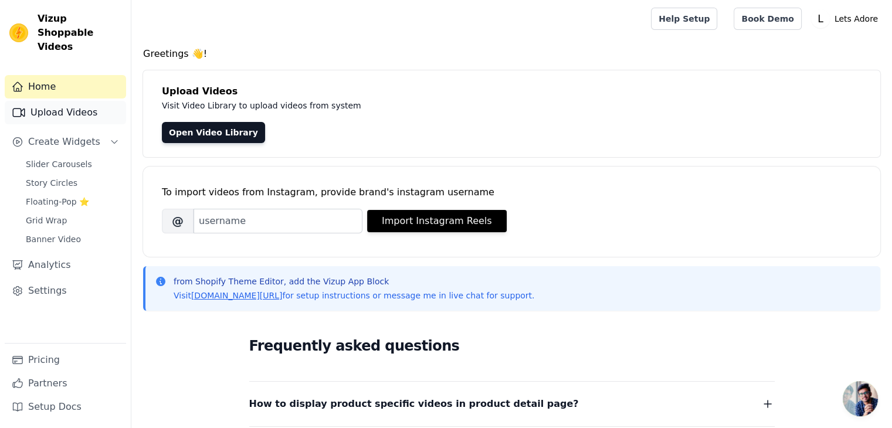
click at [50, 108] on link "Upload Videos" at bounding box center [65, 112] width 121 height 23
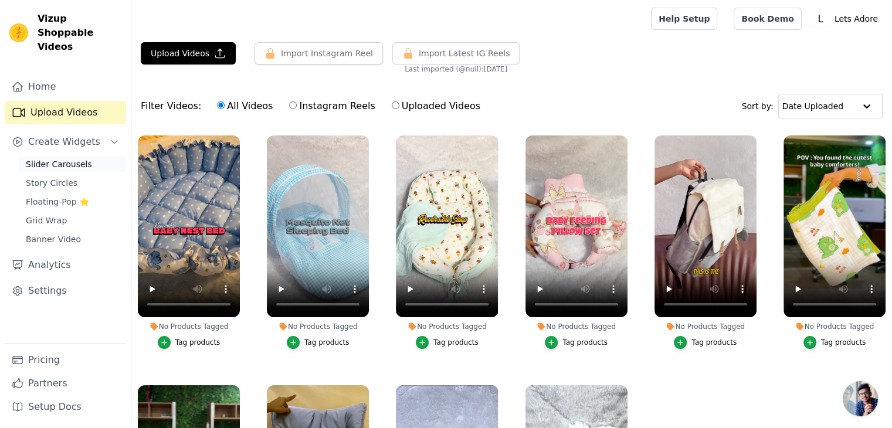
click at [59, 158] on span "Slider Carousels" at bounding box center [59, 164] width 66 height 12
